Goal: Entertainment & Leisure: Consume media (video, audio)

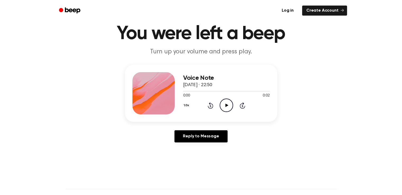
click at [228, 103] on icon "Play Audio" at bounding box center [226, 105] width 13 height 13
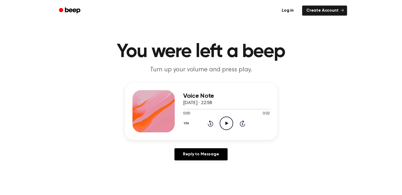
click at [226, 120] on icon "Play Audio" at bounding box center [226, 123] width 13 height 13
click at [226, 122] on icon at bounding box center [227, 123] width 3 height 3
click at [228, 122] on icon "Play Audio" at bounding box center [226, 123] width 13 height 13
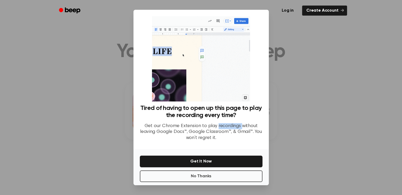
click at [228, 122] on div "Tired of having to open up this page to play the recording every time? Get our …" at bounding box center [201, 125] width 123 height 41
click at [217, 178] on button "No Thanks" at bounding box center [201, 177] width 123 height 12
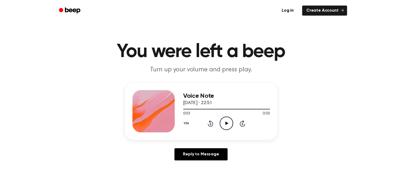
click at [230, 126] on icon "Play Audio" at bounding box center [226, 123] width 13 height 13
click at [225, 120] on icon "Play Audio" at bounding box center [226, 123] width 13 height 13
click at [224, 119] on icon "Play Audio" at bounding box center [226, 123] width 13 height 13
click at [223, 125] on icon "Play Audio" at bounding box center [226, 123] width 13 height 13
click at [228, 122] on icon "Play Audio" at bounding box center [226, 123] width 13 height 13
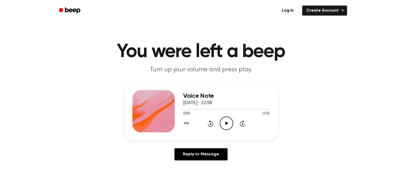
click at [227, 122] on icon "Play Audio" at bounding box center [226, 123] width 13 height 13
click at [229, 121] on icon "Play Audio" at bounding box center [226, 123] width 13 height 13
click at [227, 125] on icon "Play Audio" at bounding box center [226, 123] width 13 height 13
click at [225, 123] on icon "Play Audio" at bounding box center [226, 123] width 13 height 13
click at [226, 122] on icon at bounding box center [227, 123] width 3 height 3
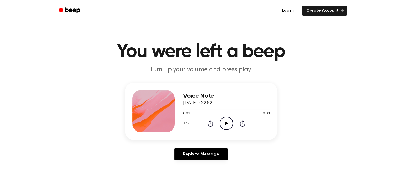
click at [230, 123] on icon "Play Audio" at bounding box center [226, 123] width 13 height 13
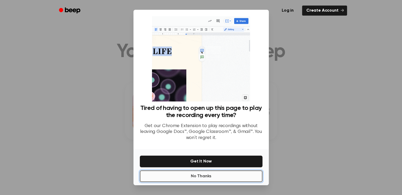
click at [202, 176] on button "No Thanks" at bounding box center [201, 177] width 123 height 12
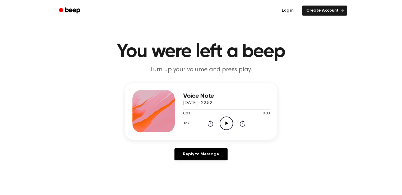
click at [225, 123] on icon "Play Audio" at bounding box center [226, 123] width 13 height 13
click at [224, 123] on icon "Play Audio" at bounding box center [226, 123] width 13 height 13
click at [225, 122] on icon "Play Audio" at bounding box center [226, 123] width 13 height 13
